Goal: Navigation & Orientation: Go to known website

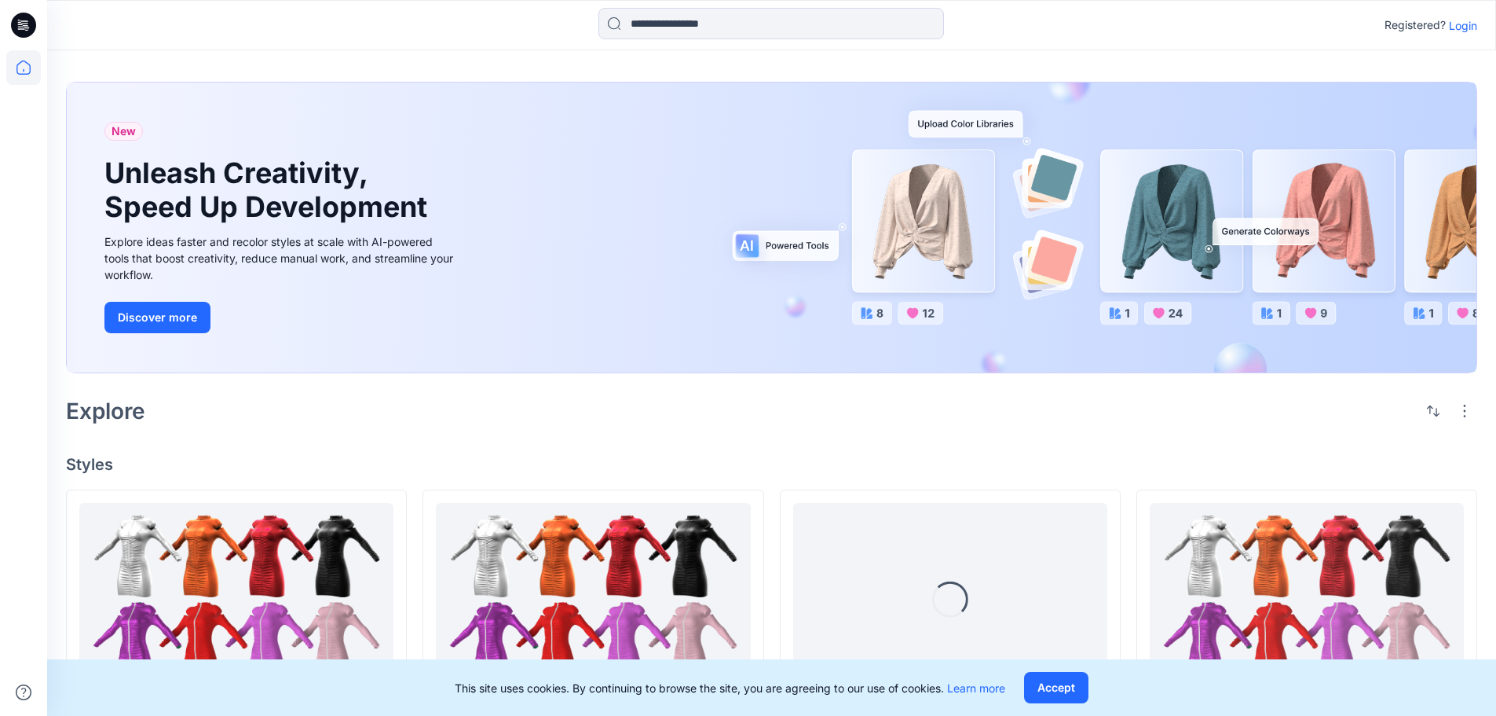
click at [1475, 20] on p "Login" at bounding box center [1463, 25] width 28 height 16
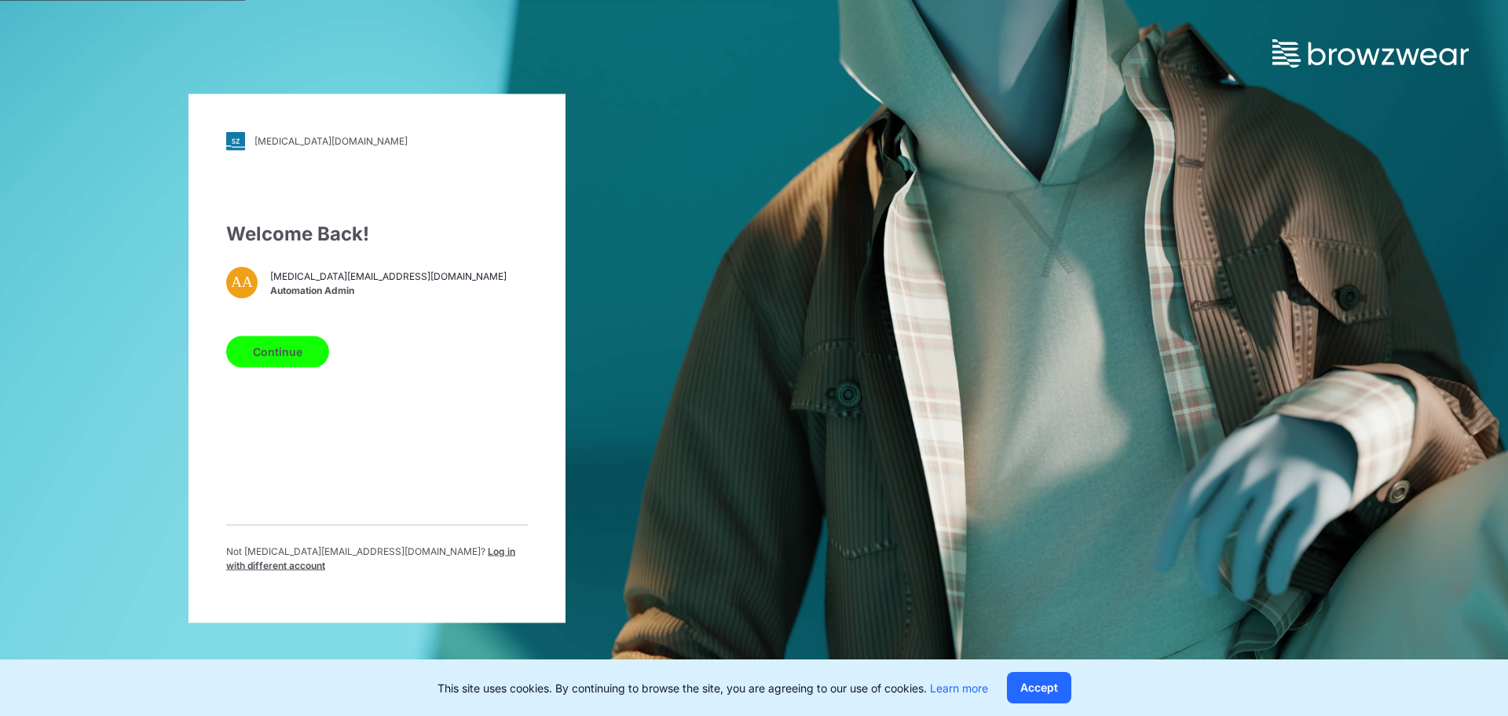
click at [304, 358] on button "Continue" at bounding box center [277, 350] width 103 height 31
